Goal: Information Seeking & Learning: Learn about a topic

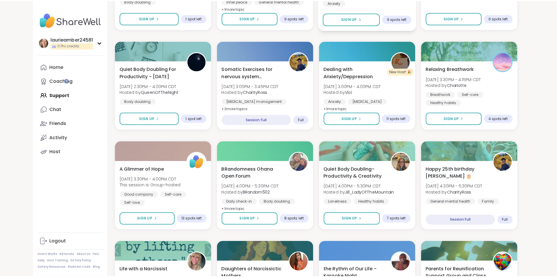
scroll to position [348, 0]
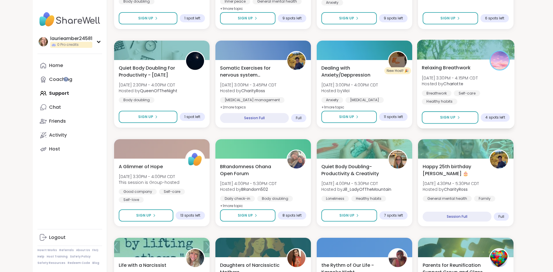
click at [480, 56] on div at bounding box center [466, 50] width 98 height 20
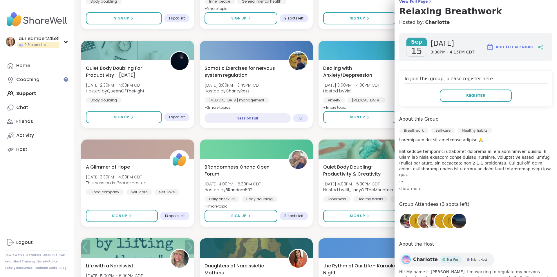
scroll to position [58, 0]
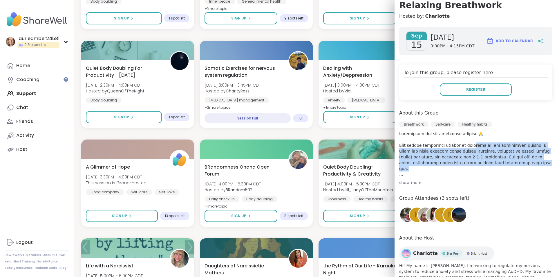
drag, startPoint x: 463, startPoint y: 147, endPoint x: 488, endPoint y: 168, distance: 32.5
click at [488, 168] on p at bounding box center [475, 154] width 153 height 46
drag, startPoint x: 479, startPoint y: 174, endPoint x: 469, endPoint y: 145, distance: 30.4
click at [469, 145] on p at bounding box center [475, 154] width 153 height 46
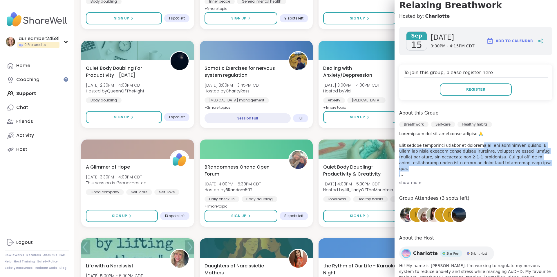
click at [469, 145] on p at bounding box center [475, 154] width 153 height 46
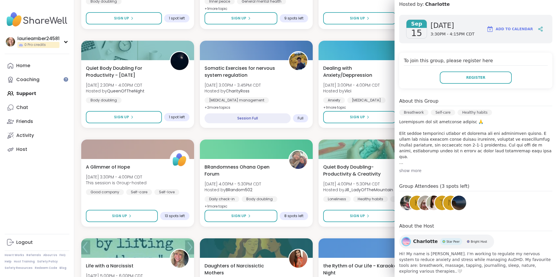
scroll to position [75, 0]
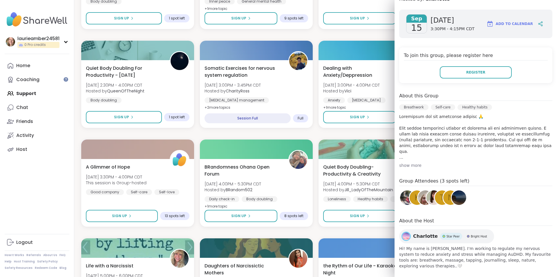
click at [401, 163] on div "show more" at bounding box center [475, 165] width 153 height 6
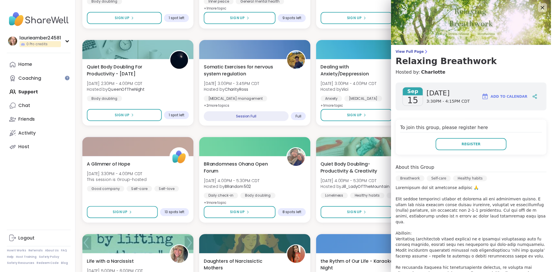
scroll to position [0, 0]
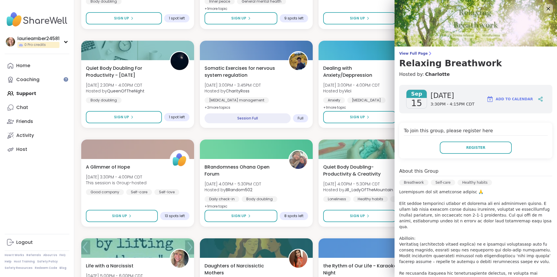
click at [24, 171] on div "laurieamber24581 0 Pro credits Profile Membership Settings Help Home Coaching S…" at bounding box center [37, 138] width 74 height 277
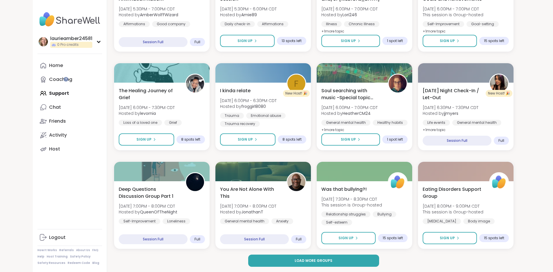
scroll to position [721, 0]
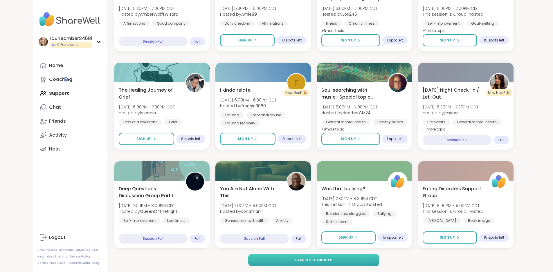
click at [302, 259] on span "Load more groups" at bounding box center [314, 260] width 38 height 5
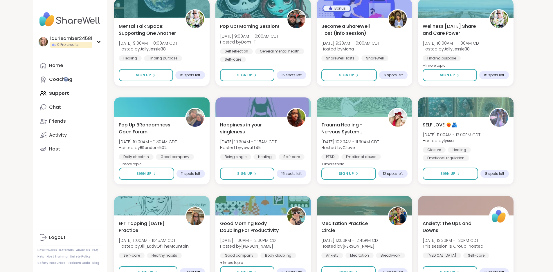
scroll to position [1609, 0]
